Goal: Task Accomplishment & Management: Use online tool/utility

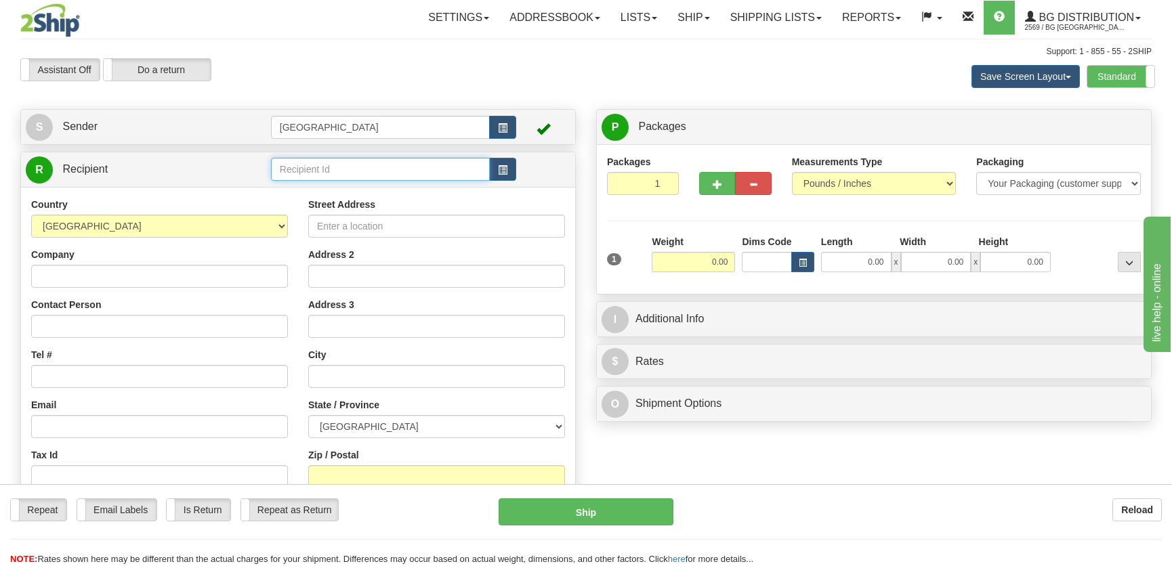
click at [325, 178] on input "text" at bounding box center [380, 169] width 219 height 23
click at [368, 186] on div "910180" at bounding box center [376, 191] width 205 height 15
type input "910180"
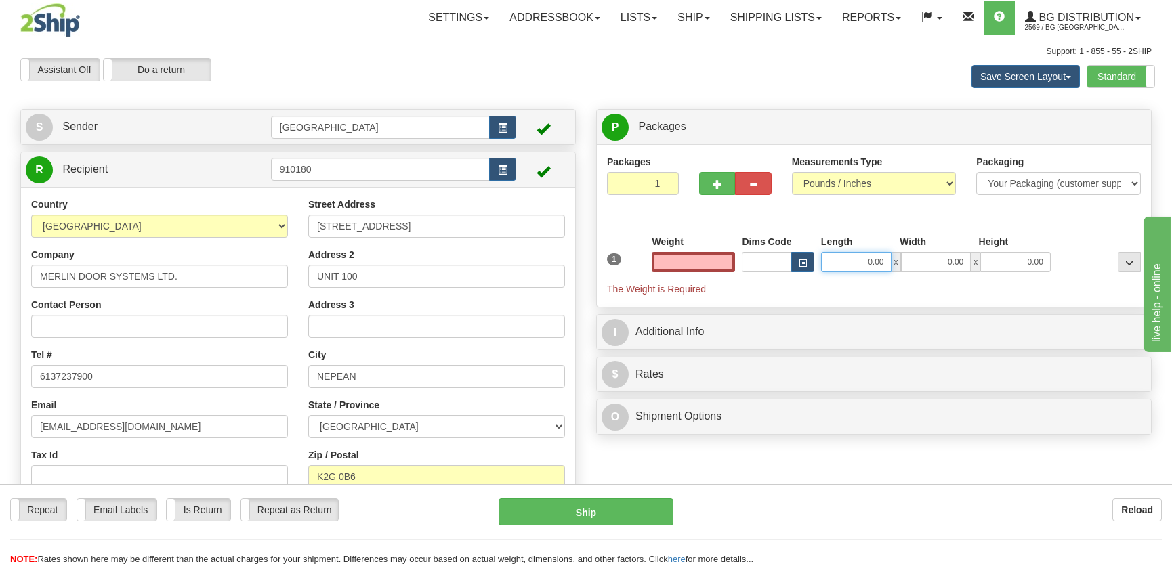
type input "0.00"
click at [853, 262] on input "0.00" at bounding box center [856, 262] width 70 height 20
type input "7.00"
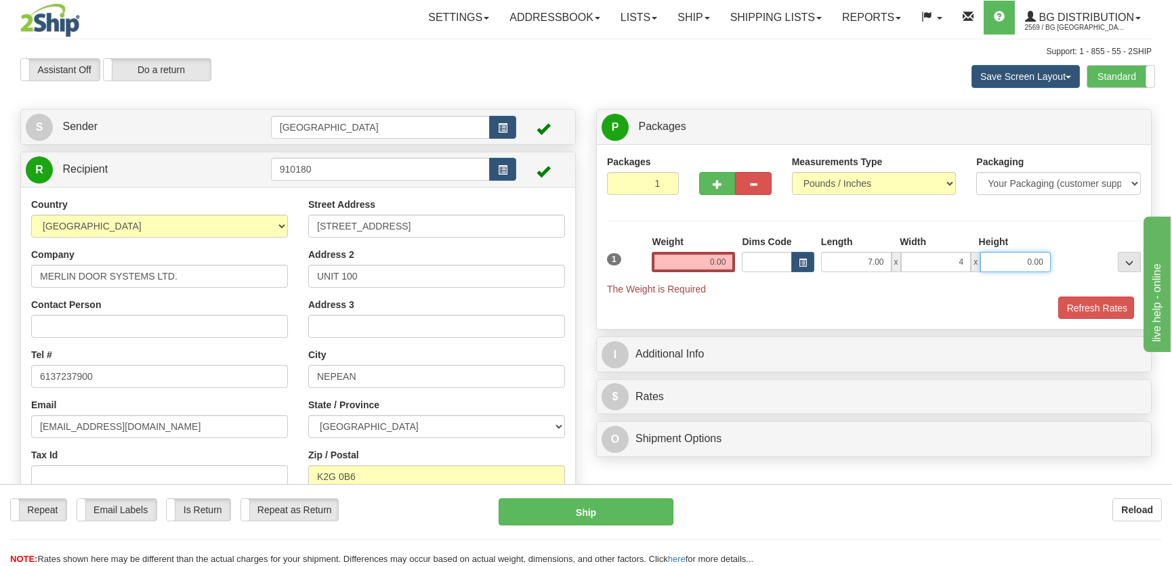
type input "4.00"
type input "5.00"
click at [701, 264] on input "0.00" at bounding box center [693, 262] width 83 height 20
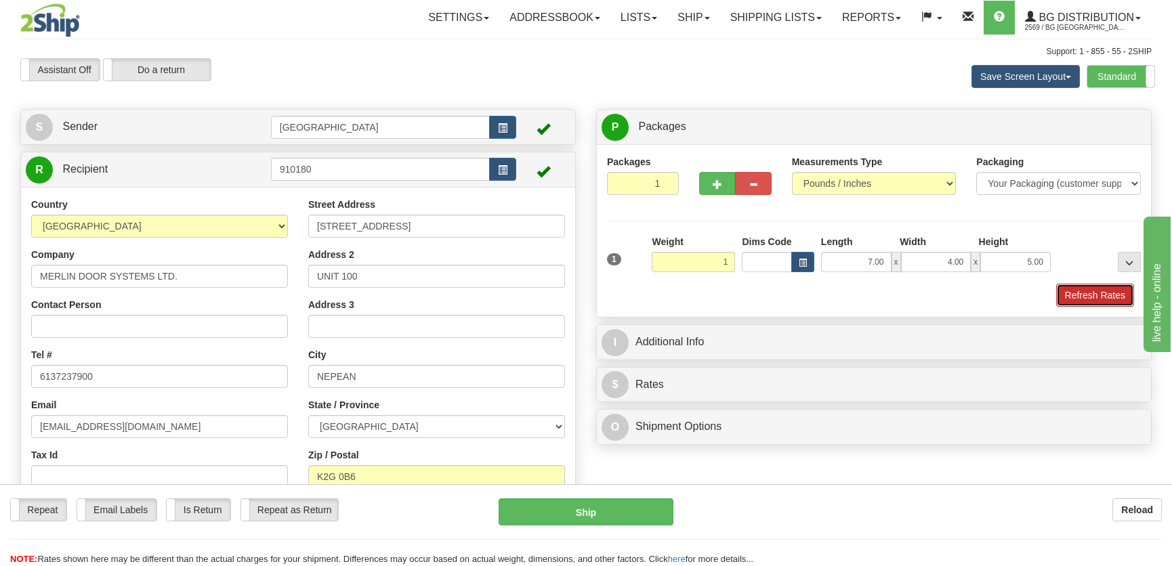
click at [1077, 291] on button "Refresh Rates" at bounding box center [1095, 295] width 78 height 23
type input "1.00"
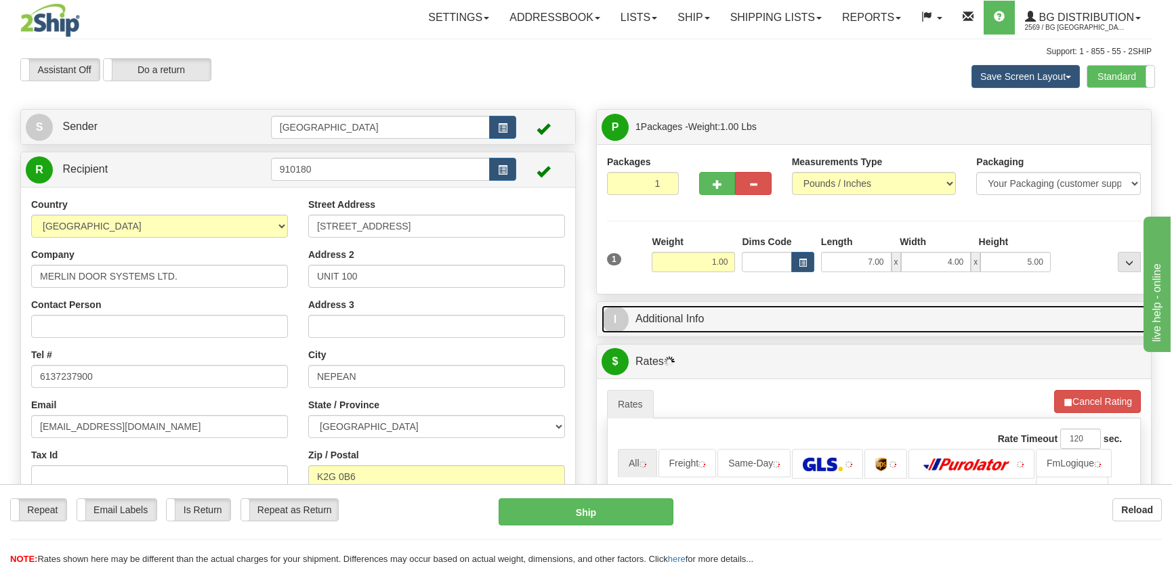
click at [996, 319] on link "I Additional Info" at bounding box center [874, 320] width 545 height 28
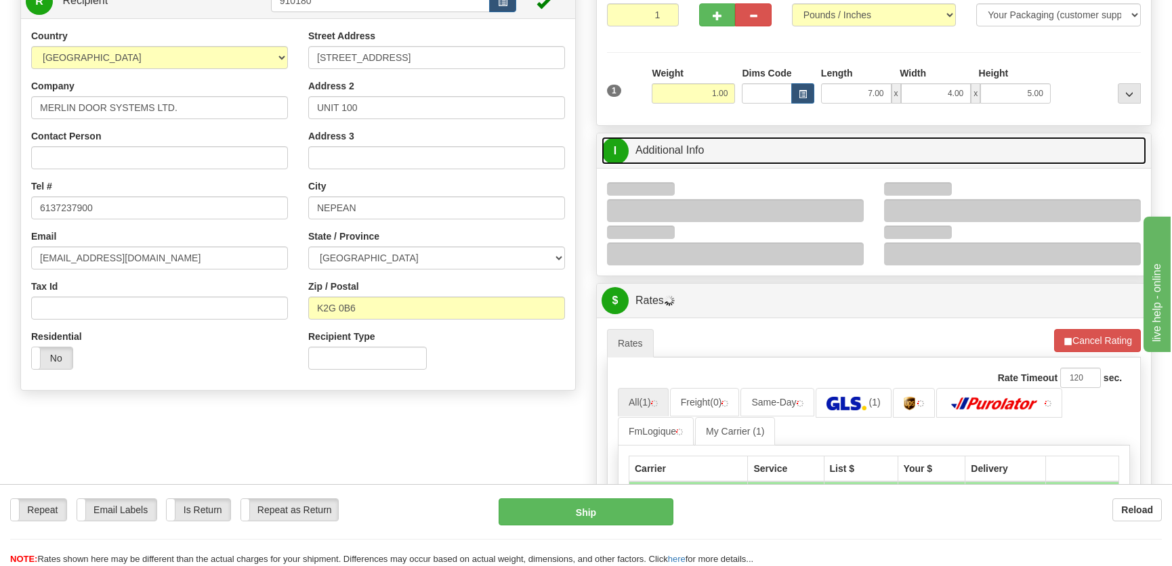
scroll to position [184, 0]
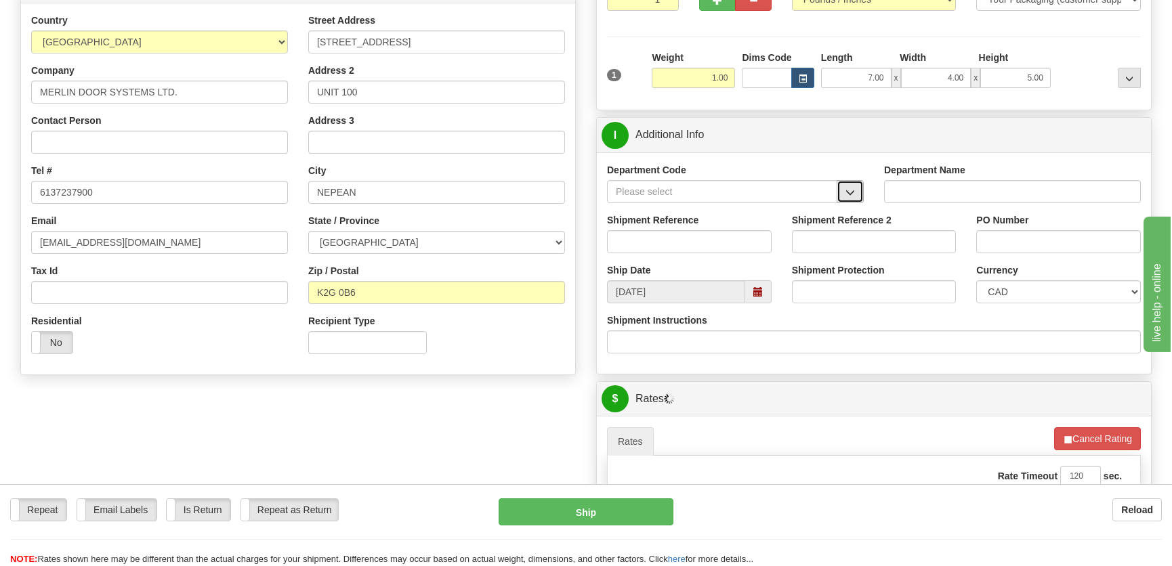
click at [857, 190] on button "button" at bounding box center [850, 191] width 27 height 23
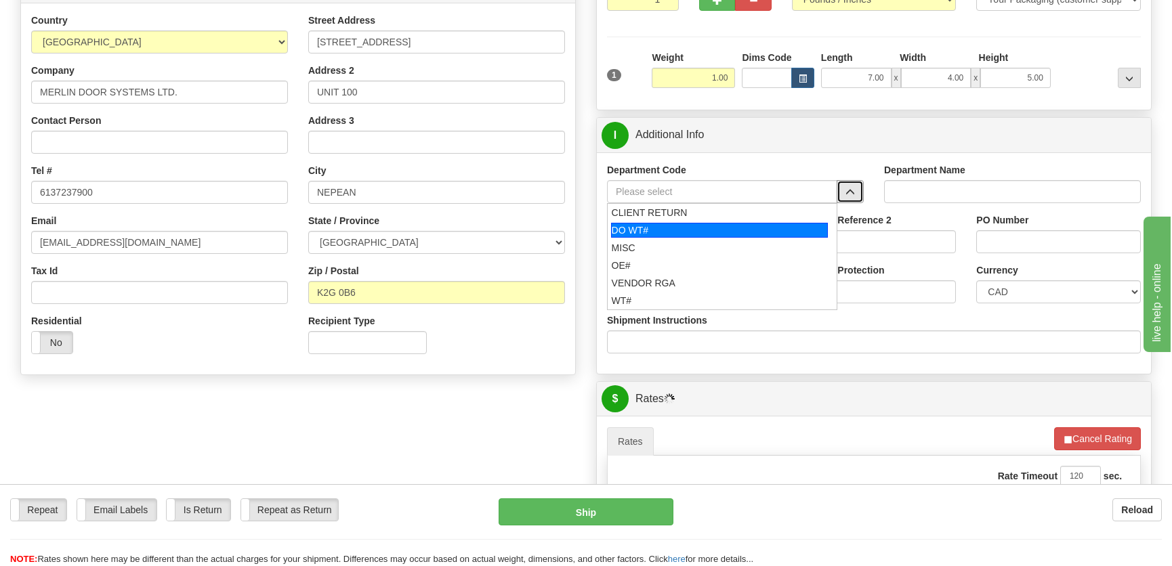
click at [689, 227] on div "DO WT#" at bounding box center [720, 230] width 218 height 15
type input "DO WT#"
type input "DIRECT ORDERS"
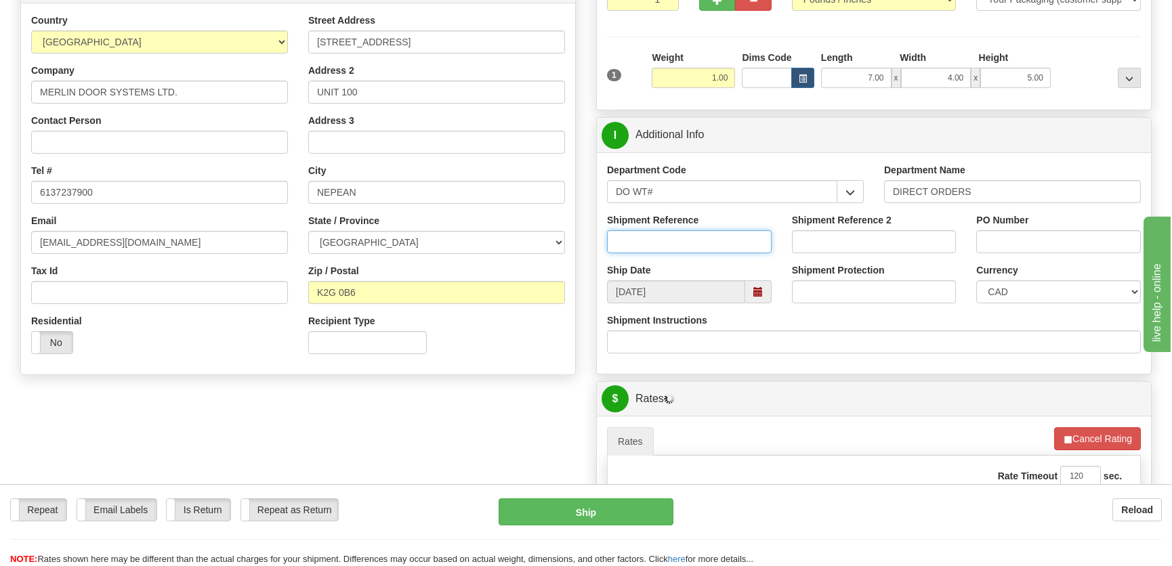
click at [678, 240] on input "Shipment Reference" at bounding box center [689, 241] width 165 height 23
type input "167658-00"
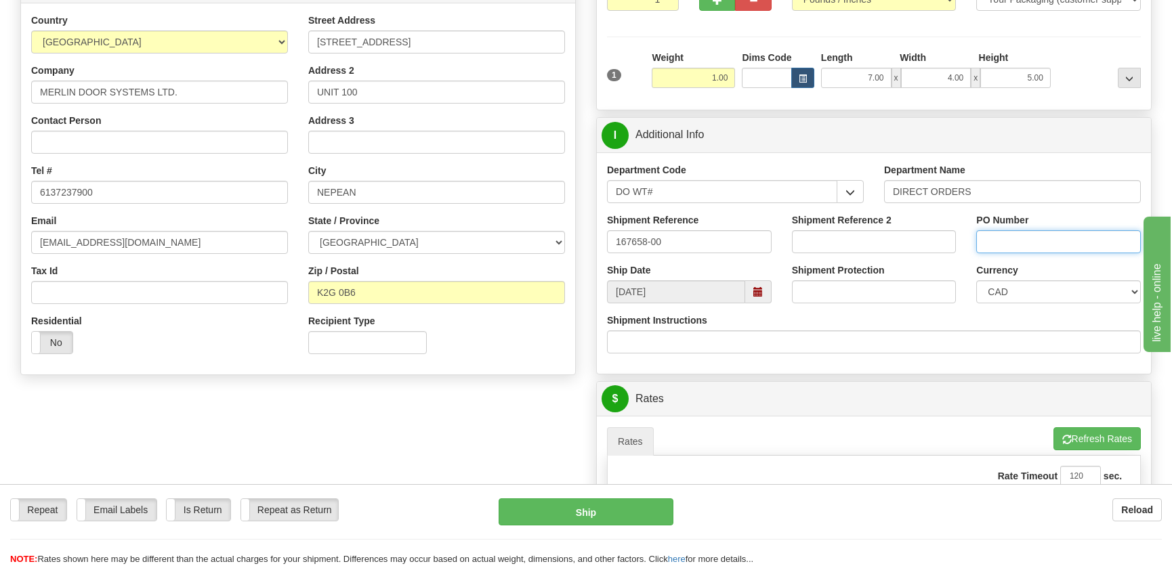
click at [1023, 247] on input "PO Number" at bounding box center [1058, 241] width 165 height 23
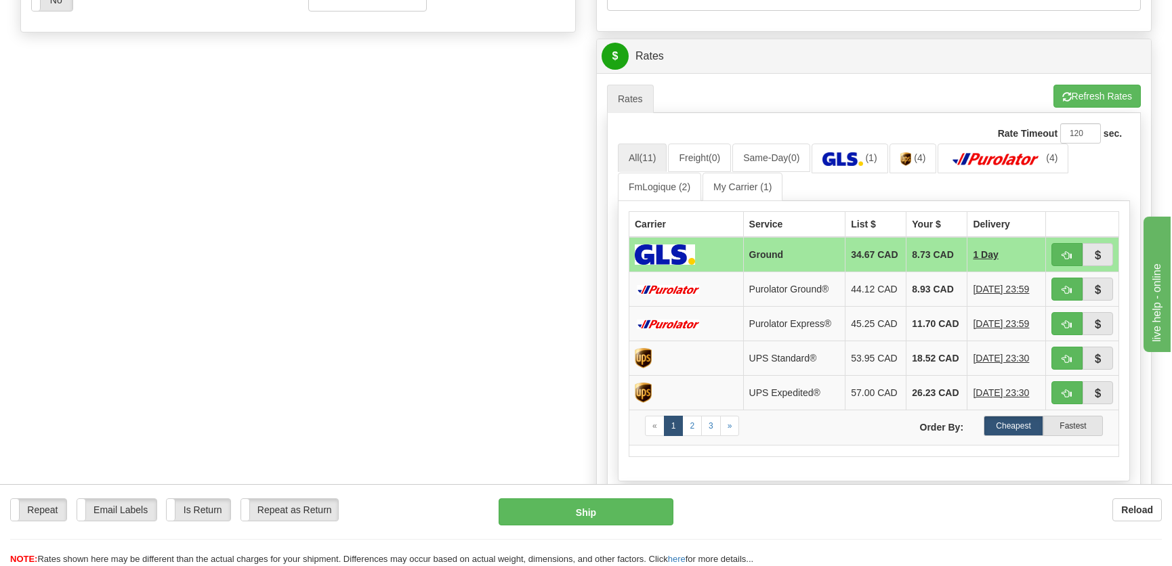
scroll to position [554, 0]
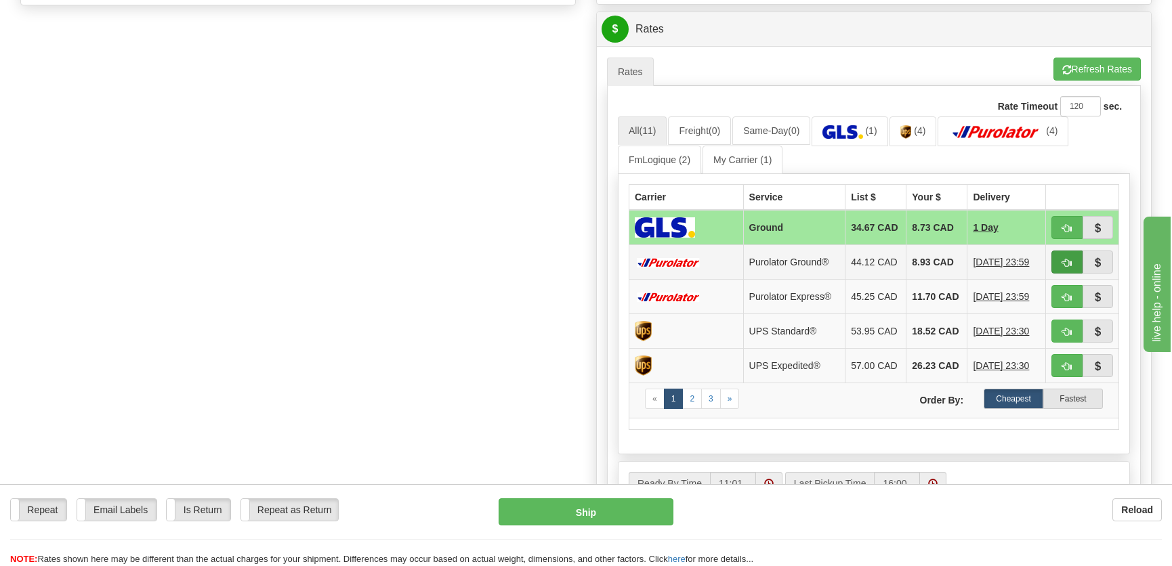
type input "."
click at [1063, 265] on span "button" at bounding box center [1066, 263] width 9 height 9
type input "260"
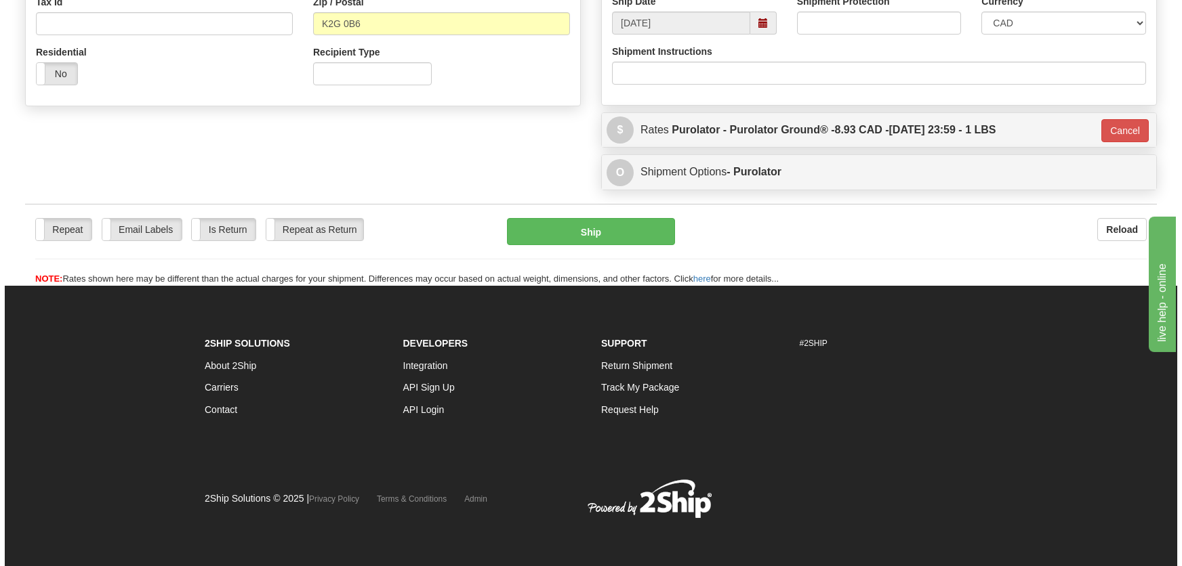
scroll to position [453, 0]
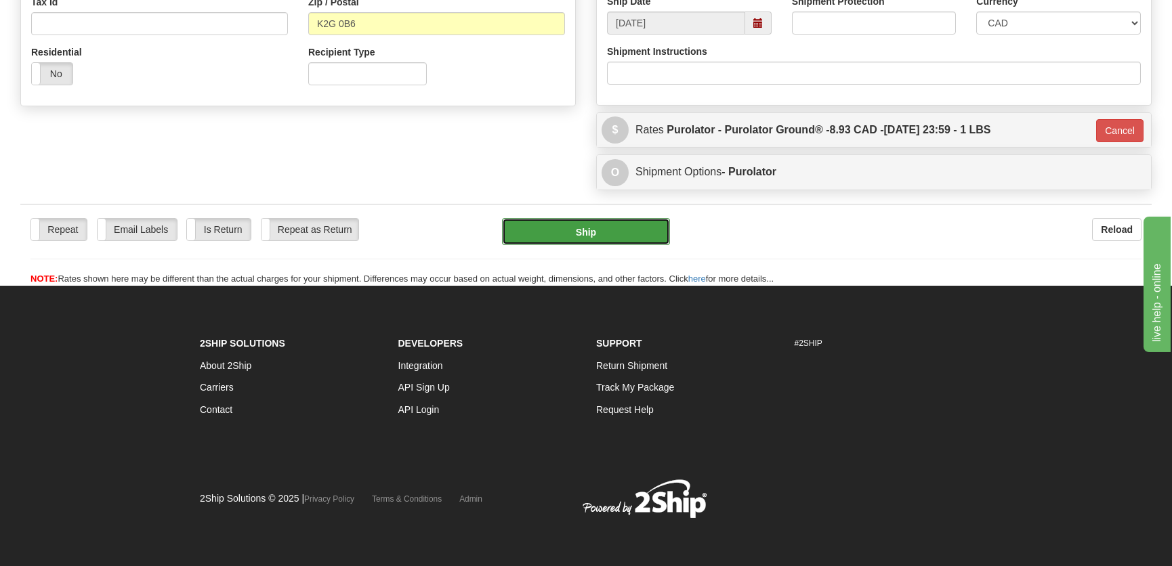
click at [640, 244] on button "Ship" at bounding box center [586, 231] width 168 height 27
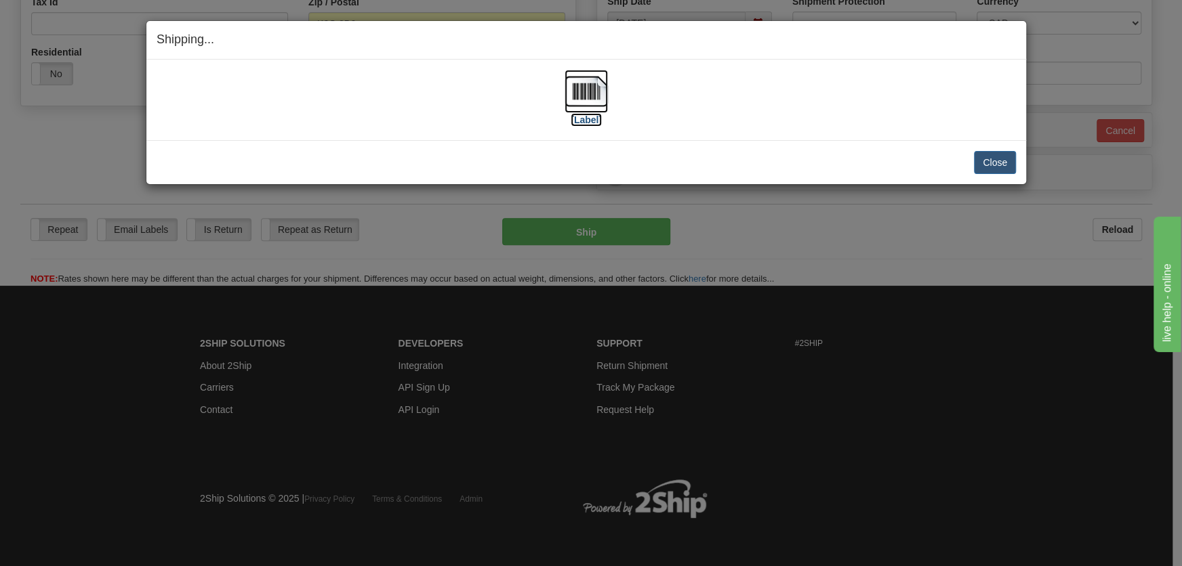
click at [581, 89] on img at bounding box center [585, 91] width 43 height 43
click at [1000, 162] on button "Close" at bounding box center [995, 162] width 42 height 23
